Goal: Task Accomplishment & Management: Use online tool/utility

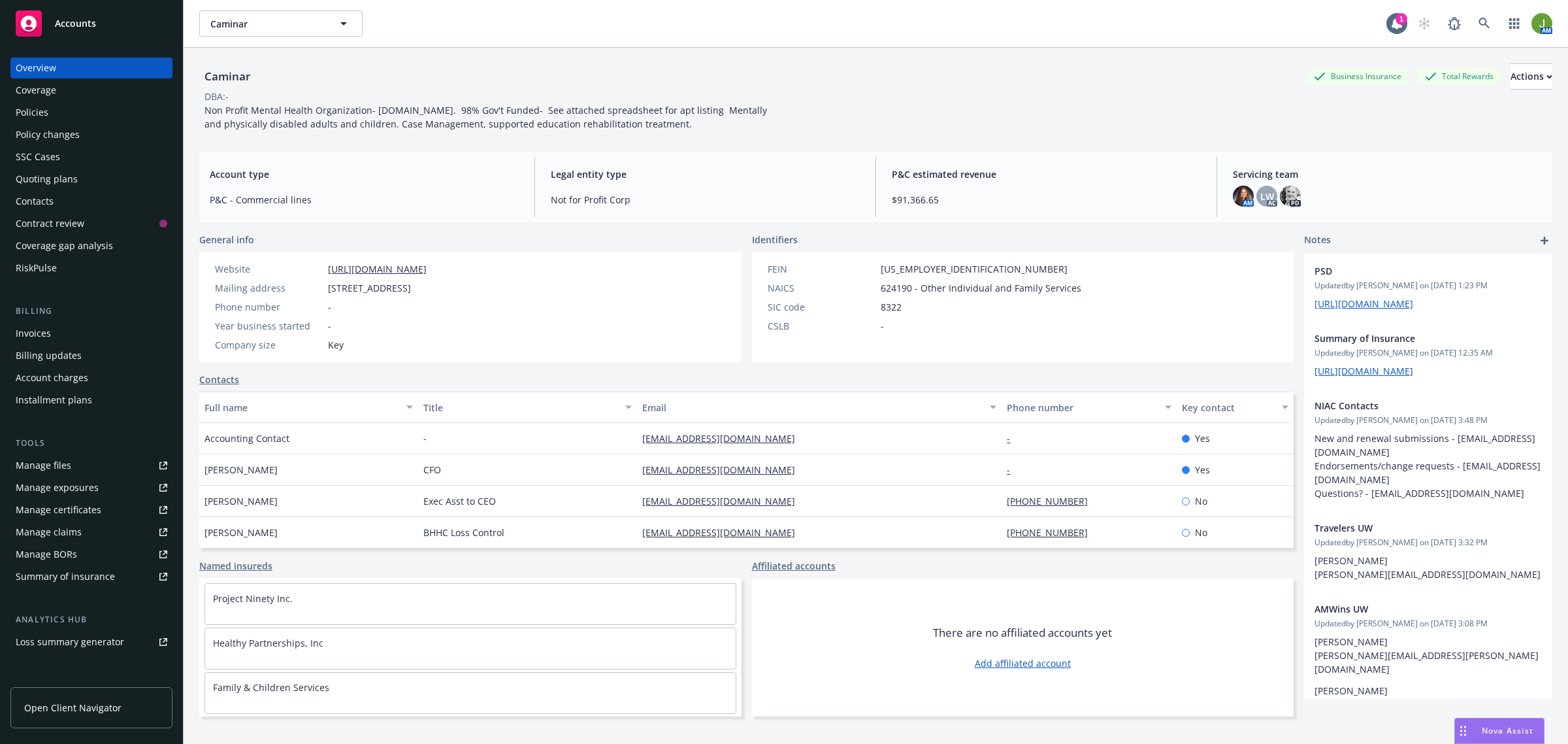
click at [14, 116] on link "Policies" at bounding box center [92, 111] width 162 height 21
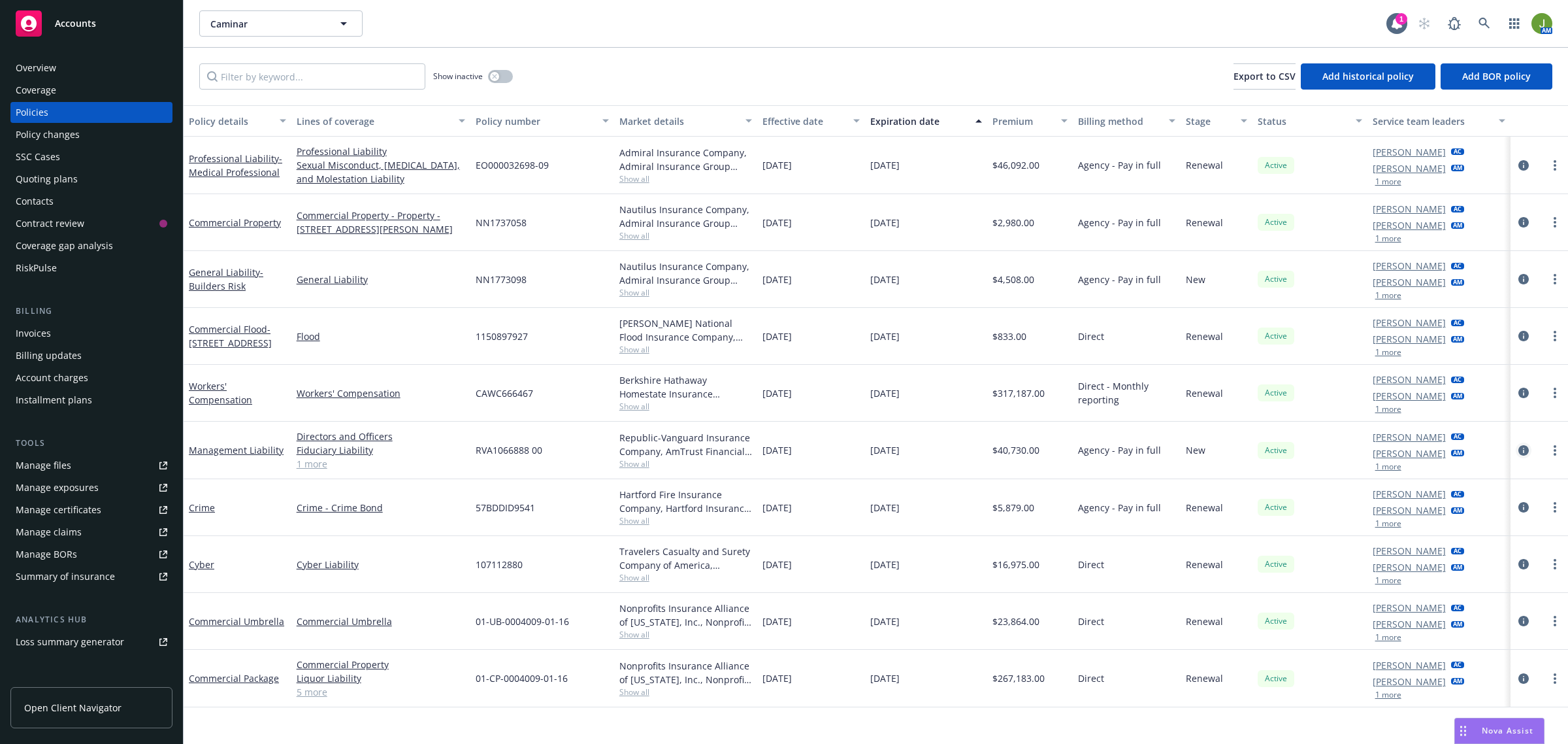
click at [1520, 453] on icon "circleInformation" at bounding box center [1523, 450] width 11 height 11
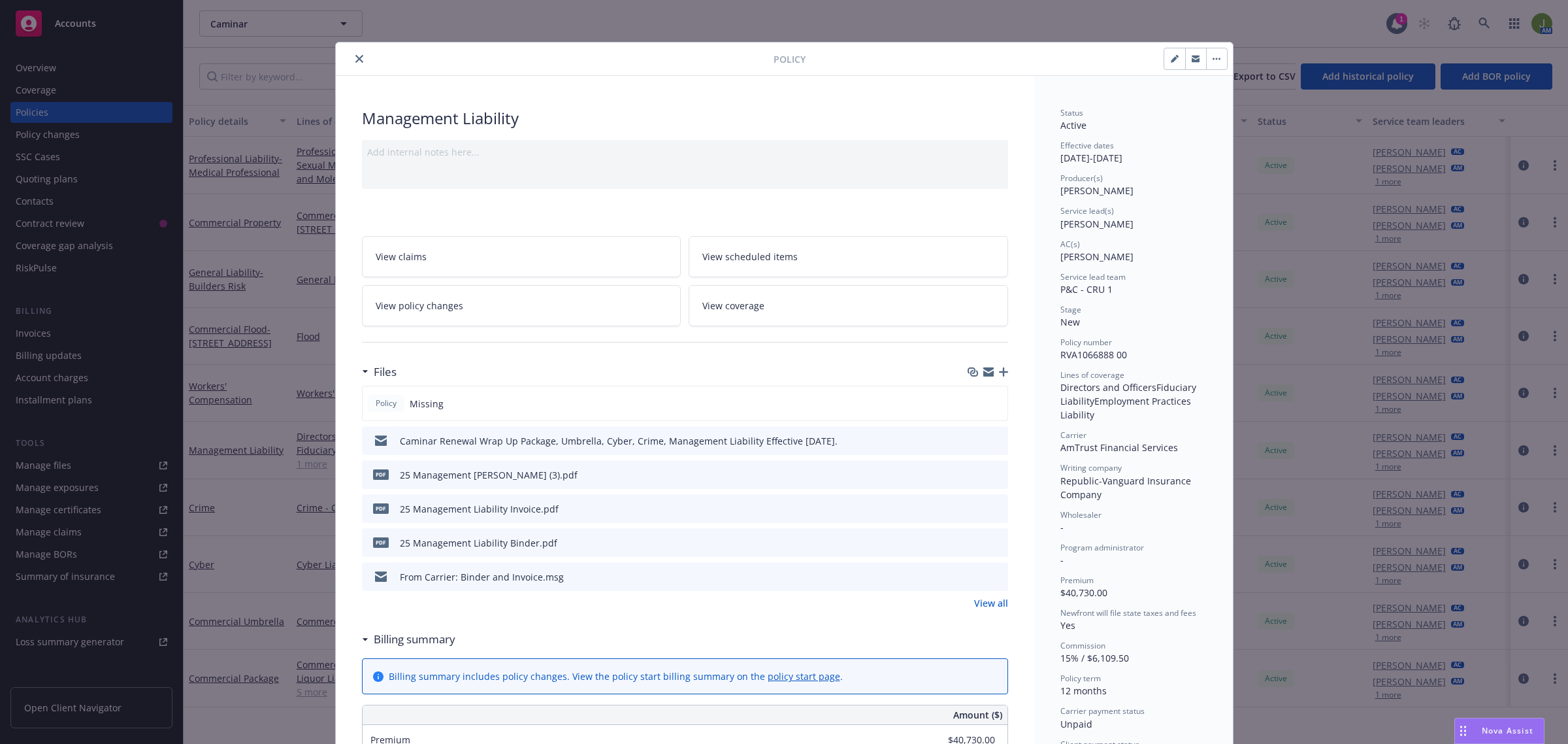
click at [982, 603] on link "View all" at bounding box center [991, 603] width 34 height 14
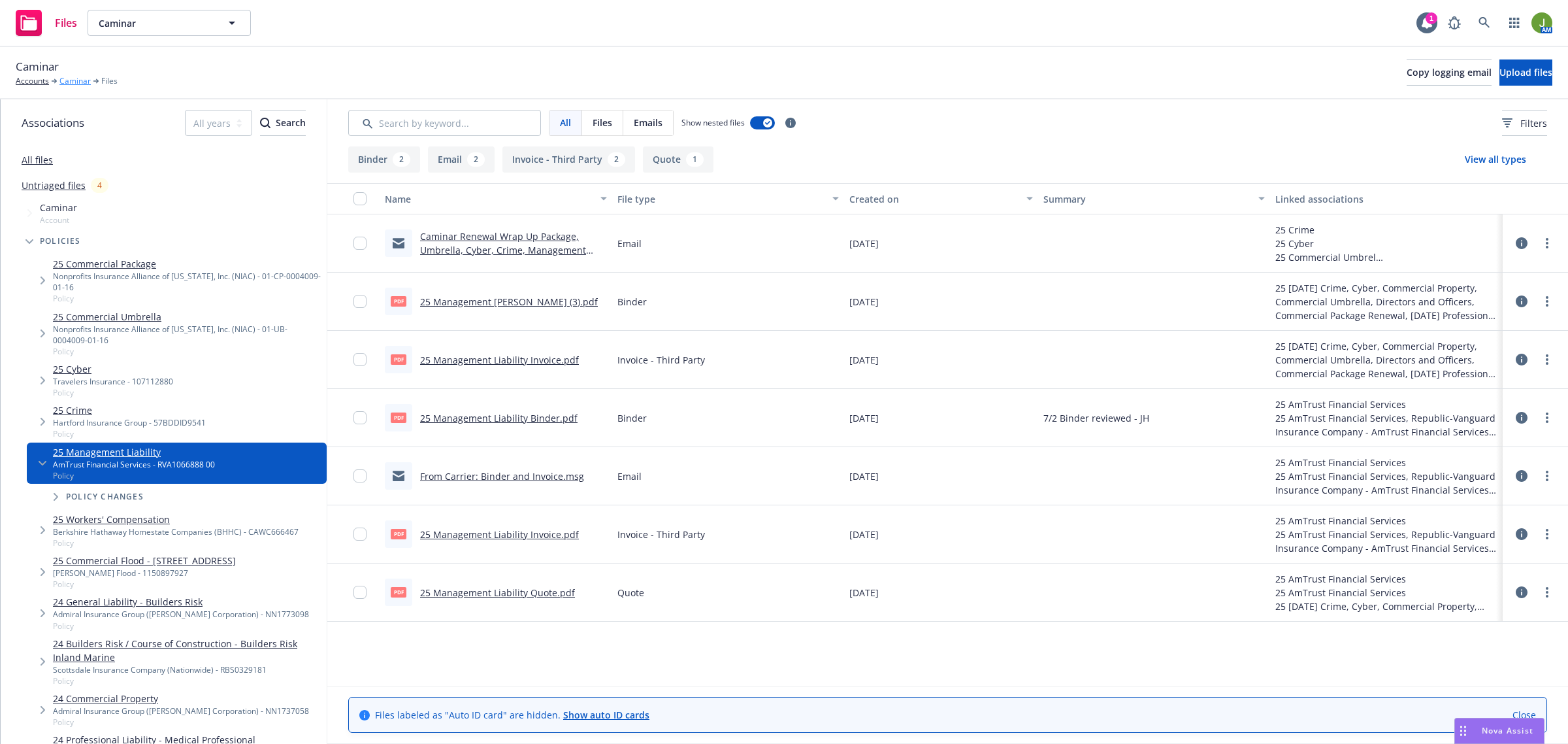
click at [69, 83] on link "Caminar" at bounding box center [75, 81] width 31 height 12
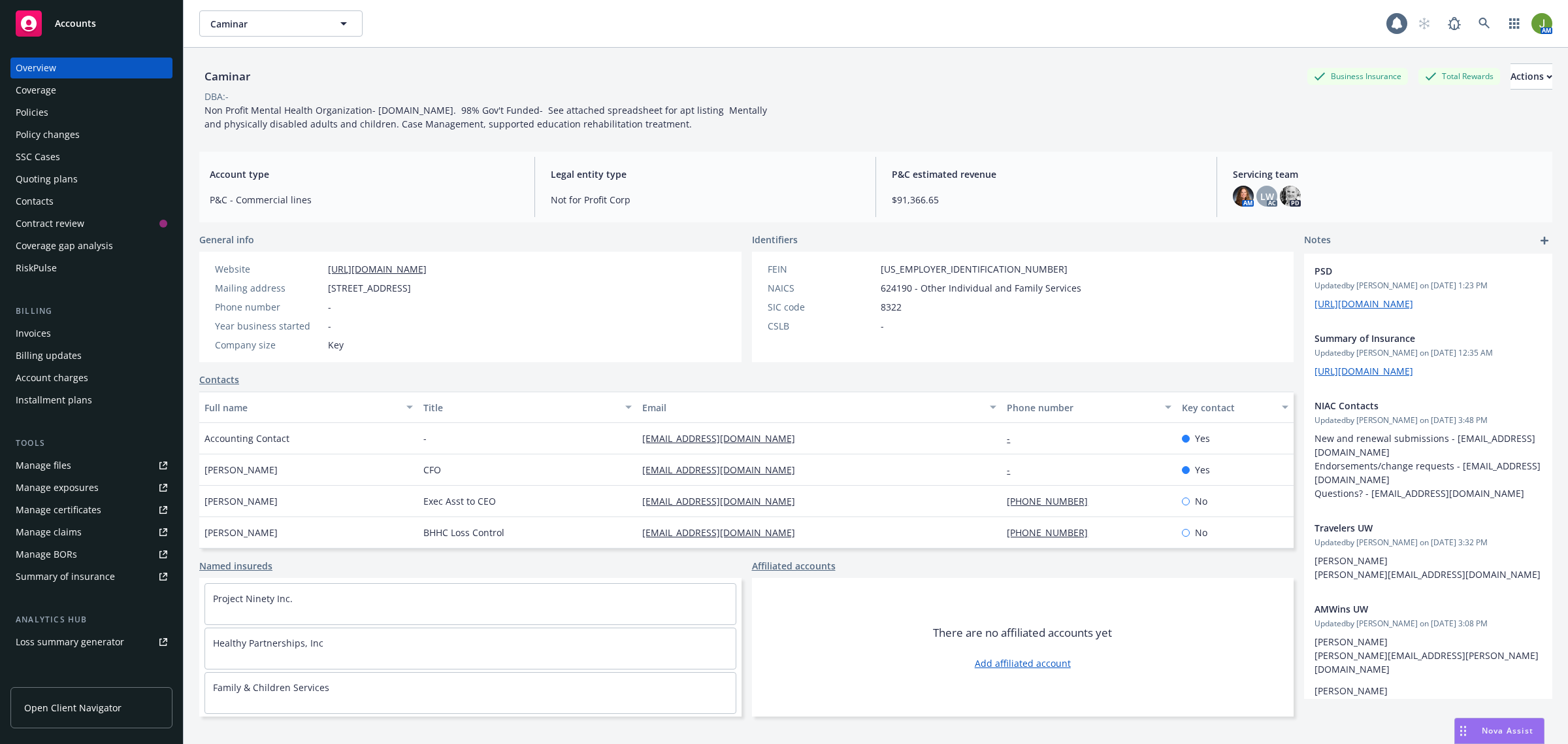
click at [76, 185] on div "Quoting plans" at bounding box center [92, 178] width 152 height 21
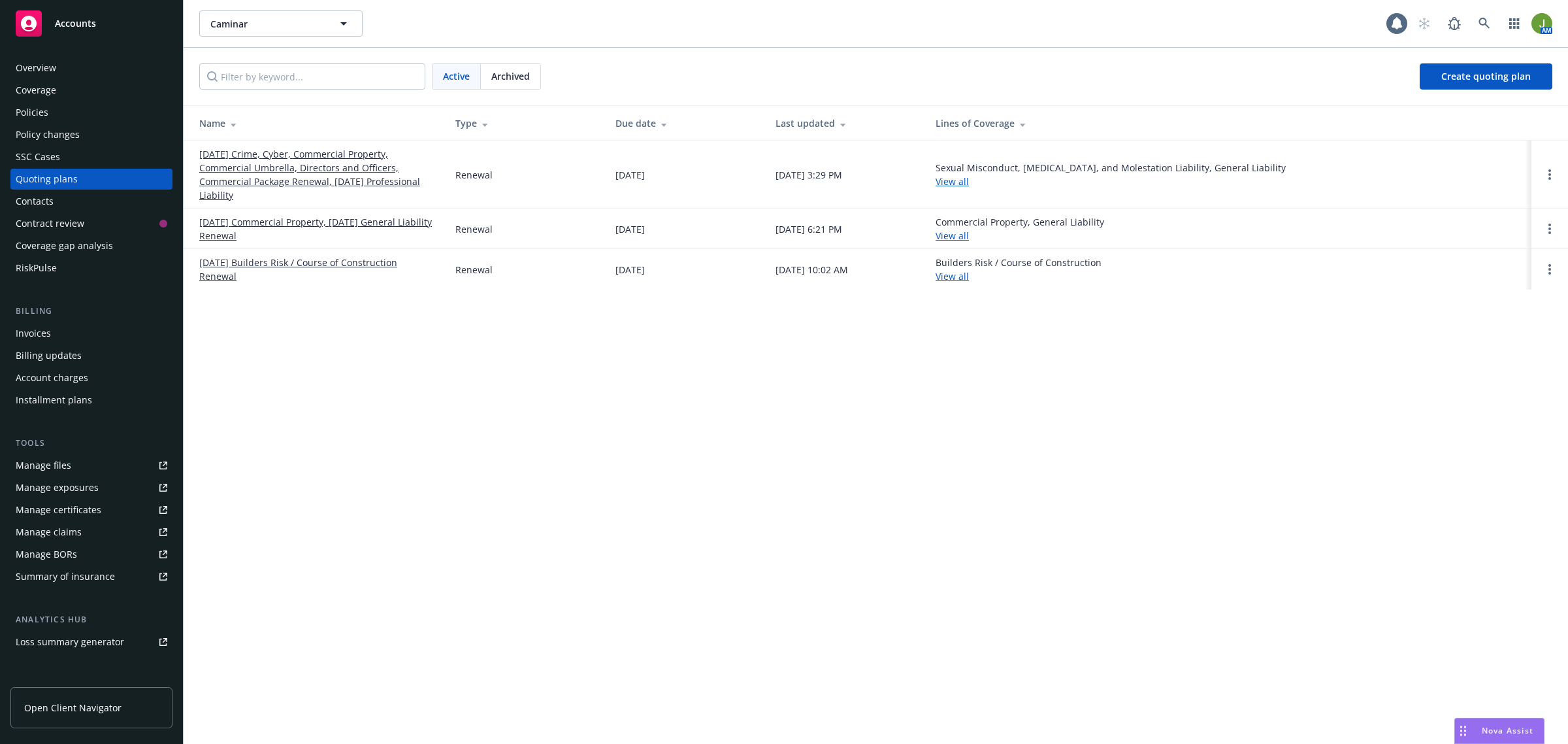
click at [284, 174] on link "[DATE] Crime, Cyber, Commercial Property, Commercial Umbrella, Directors and Of…" at bounding box center [316, 174] width 235 height 54
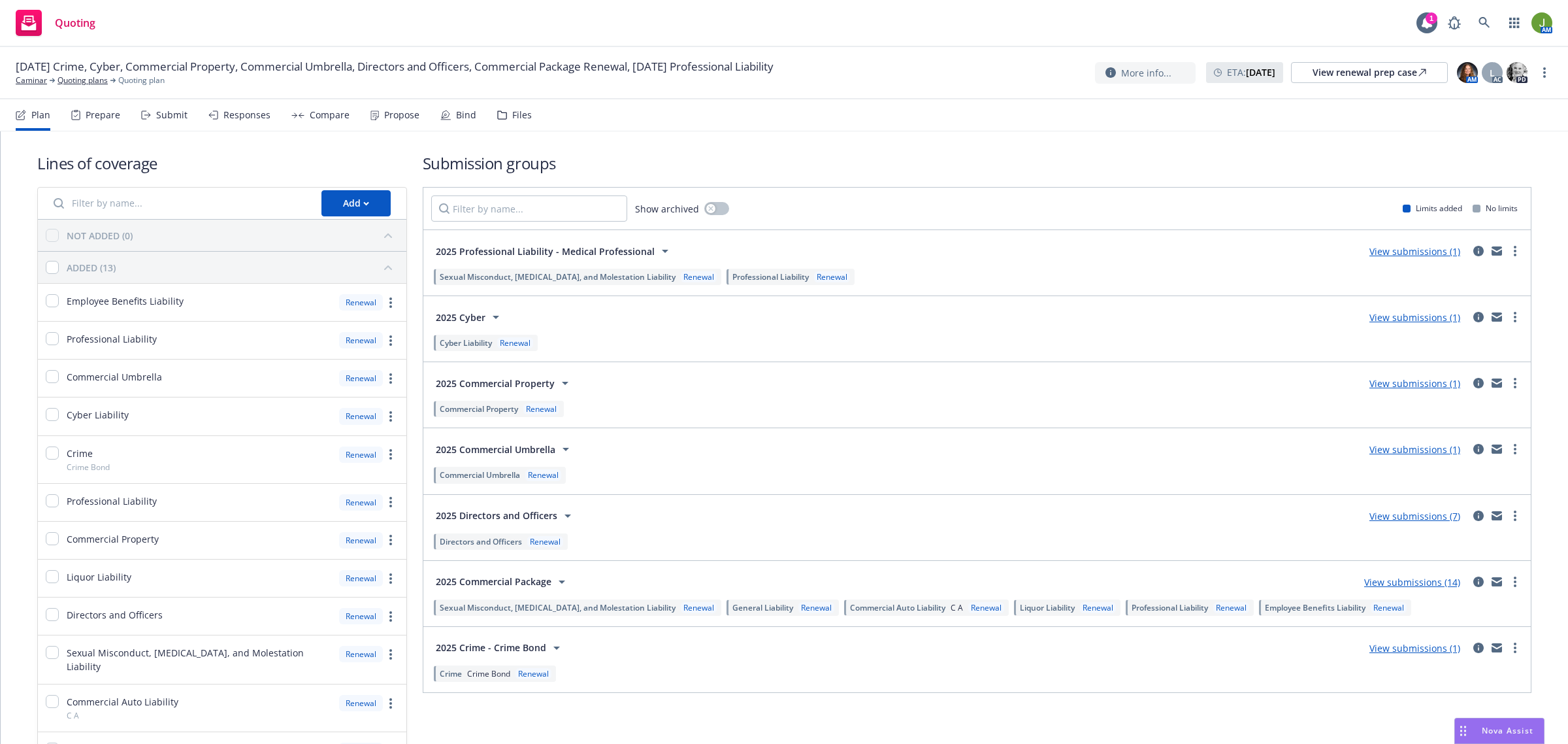
click at [1401, 519] on link "View submissions (7)" at bounding box center [1415, 515] width 91 height 12
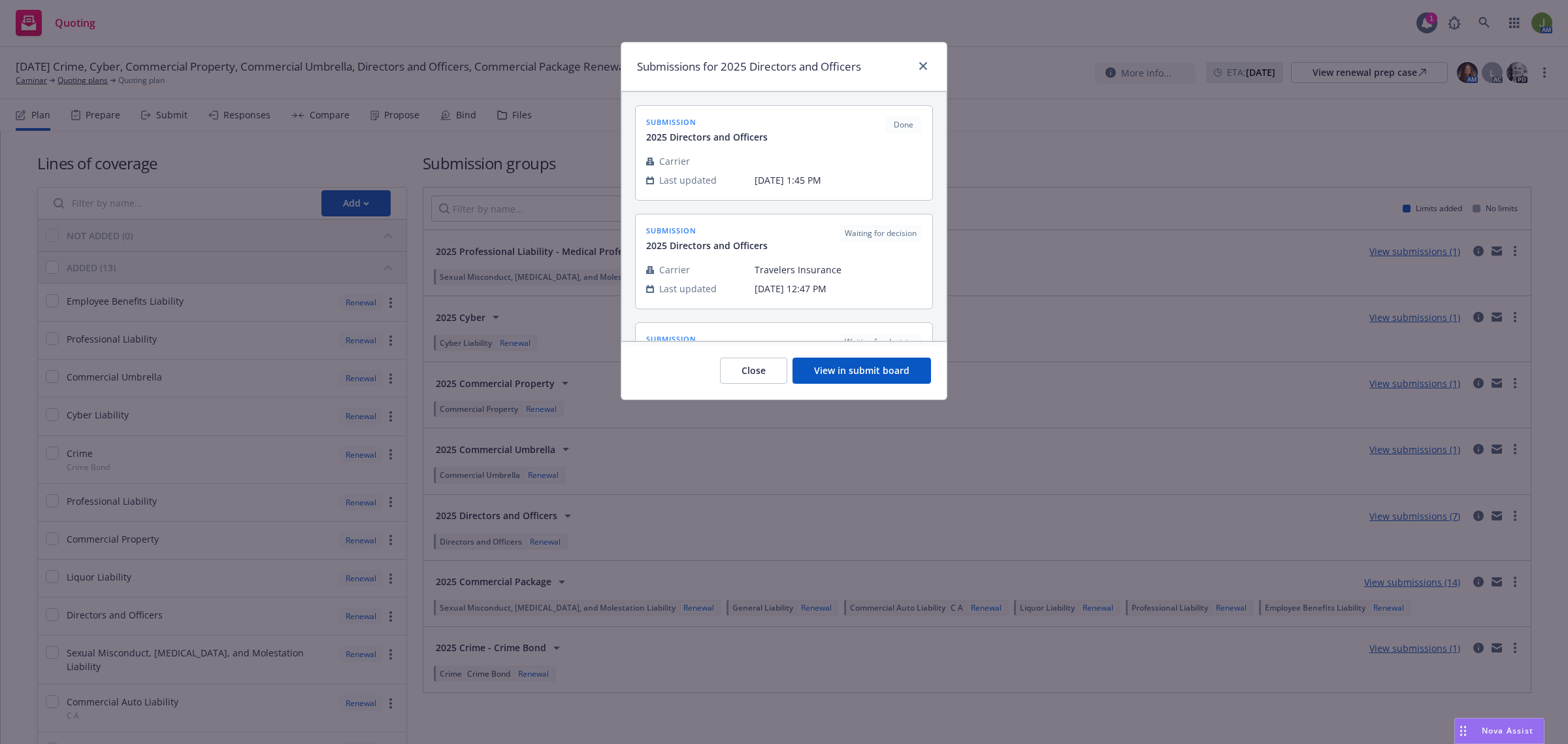
click at [850, 365] on button "View in submit board" at bounding box center [862, 371] width 139 height 26
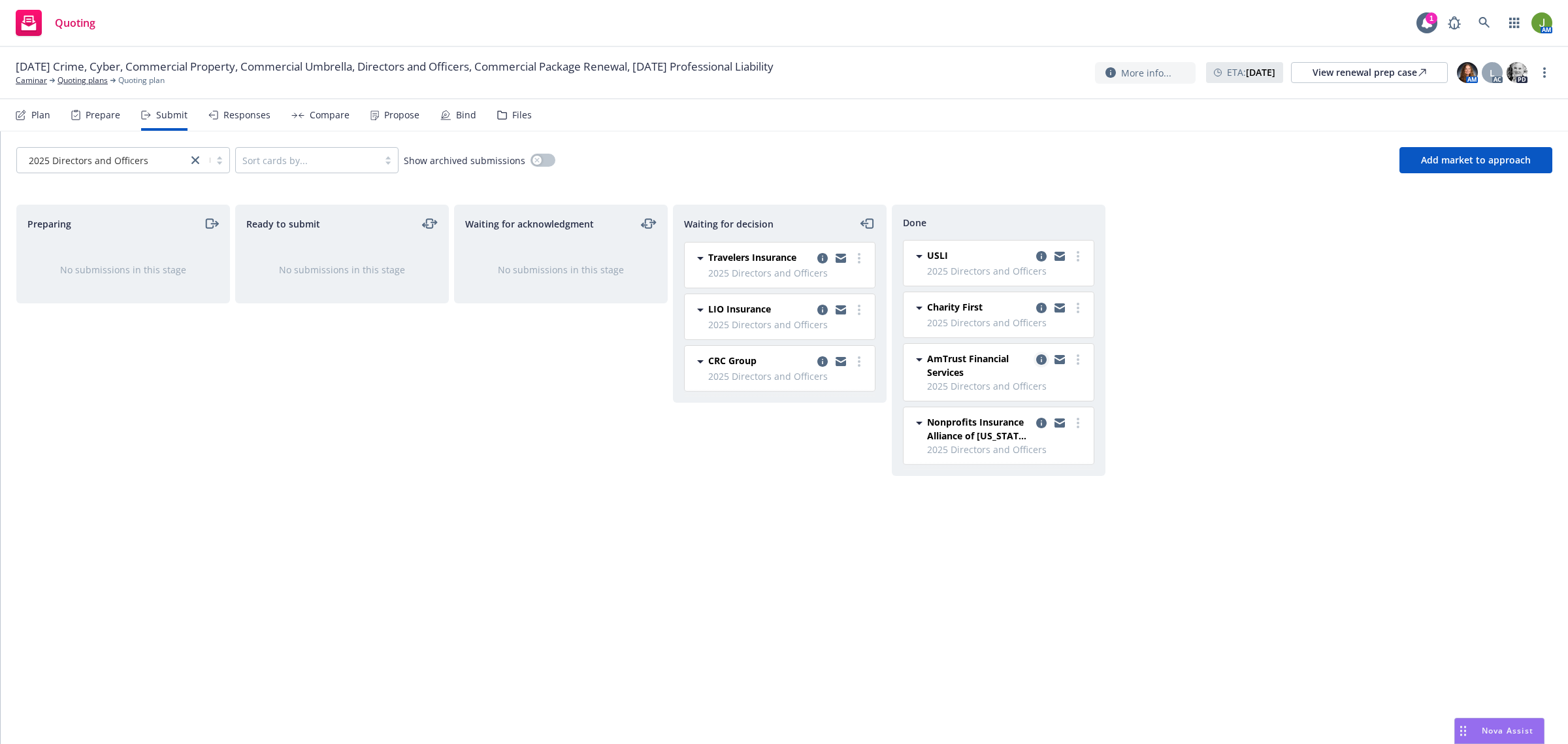
click at [1038, 358] on icon "copy logging email" at bounding box center [1041, 359] width 11 height 11
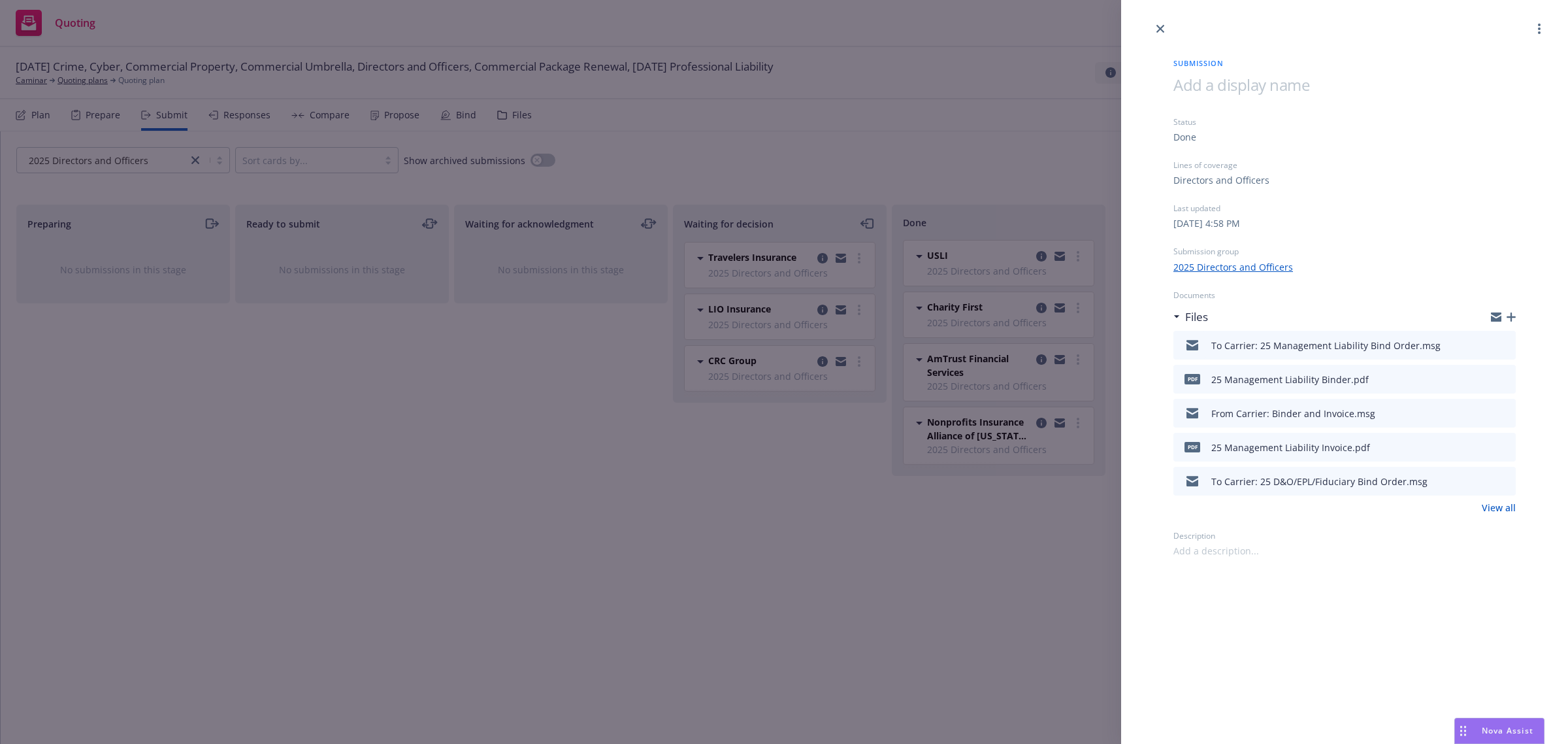
click at [1496, 500] on link "View all" at bounding box center [1499, 507] width 34 height 14
